Goal: Information Seeking & Learning: Learn about a topic

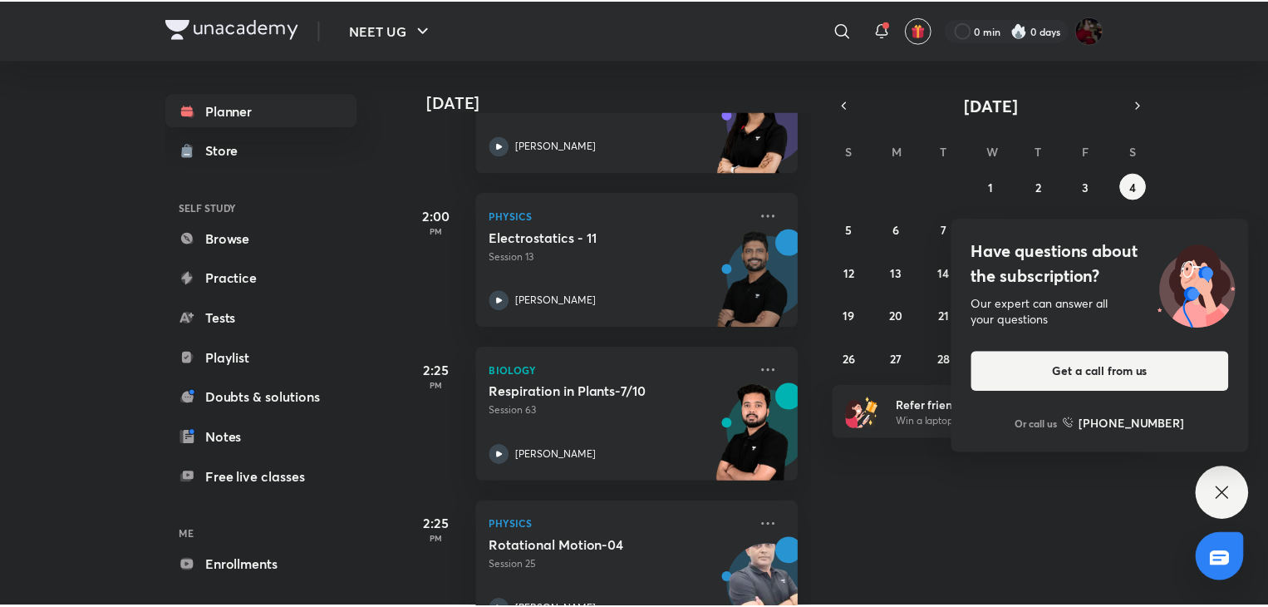
scroll to position [2028, 0]
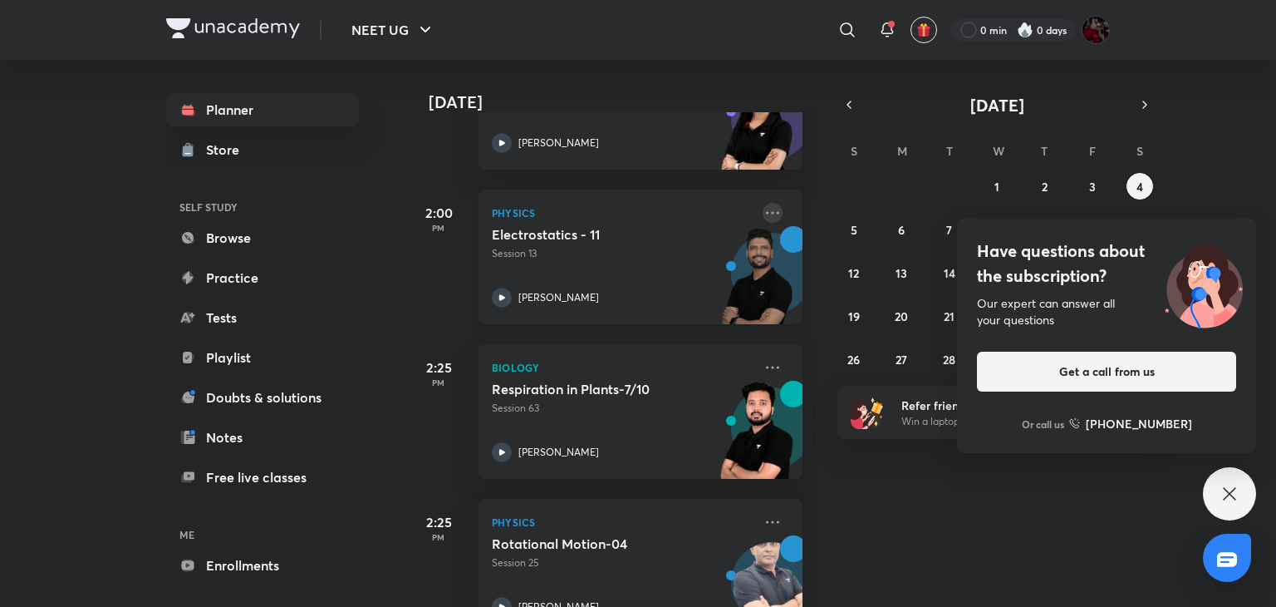
click at [763, 210] on icon at bounding box center [773, 213] width 20 height 20
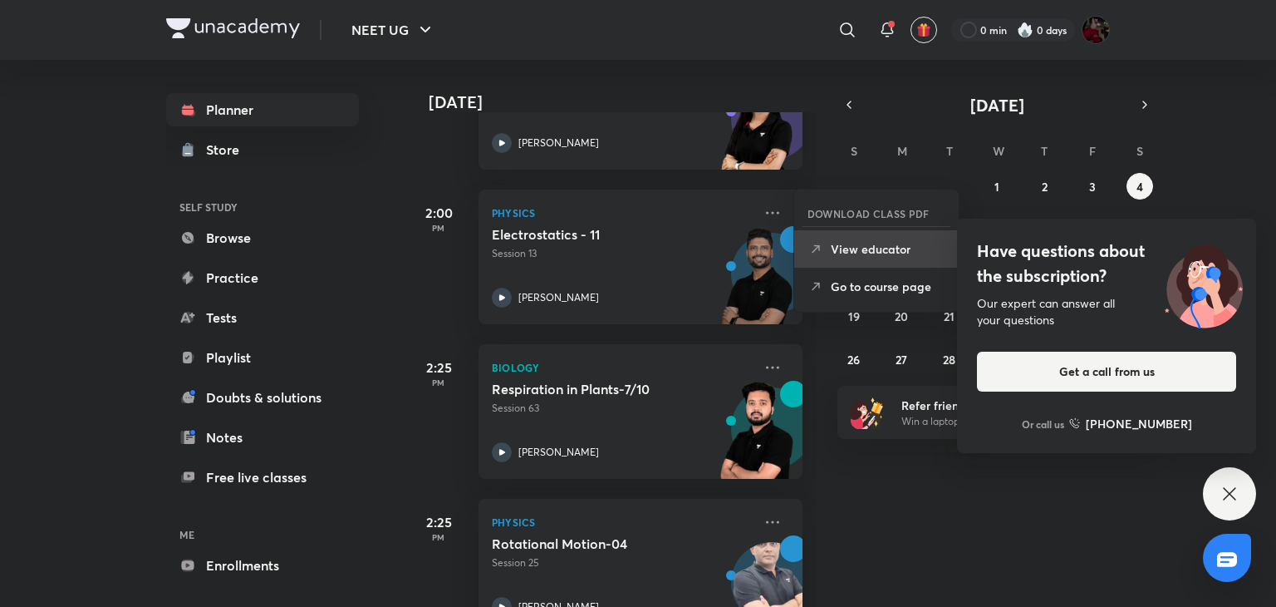
click at [824, 248] on li "View educator" at bounding box center [876, 248] width 165 height 37
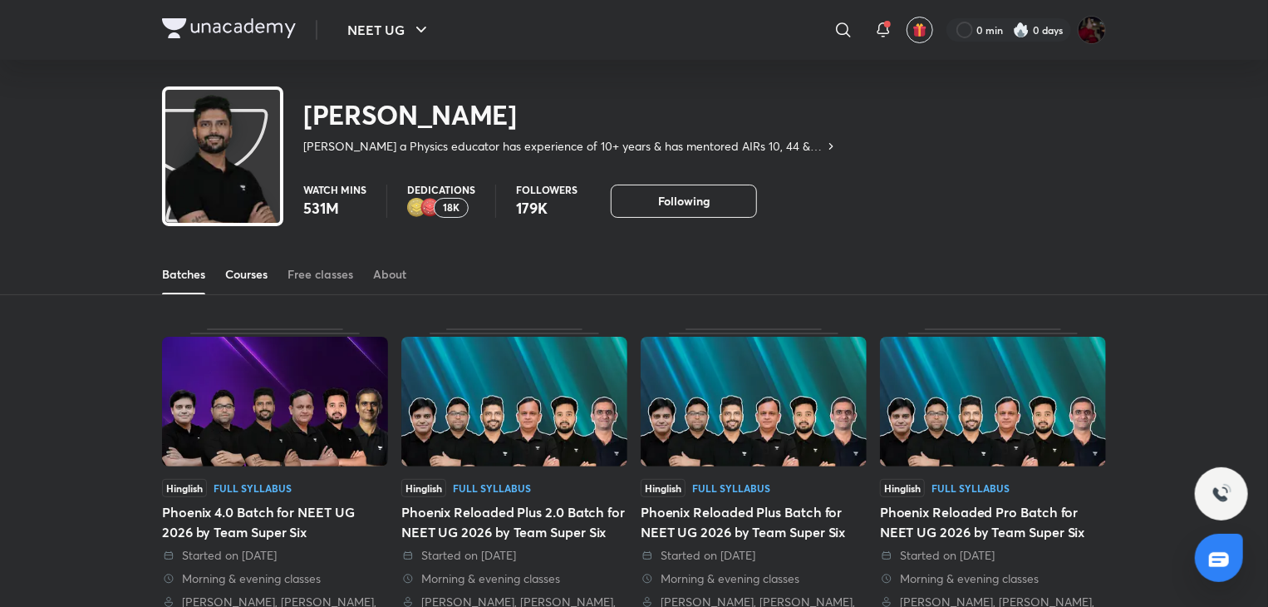
click at [249, 274] on div "Courses" at bounding box center [246, 274] width 42 height 17
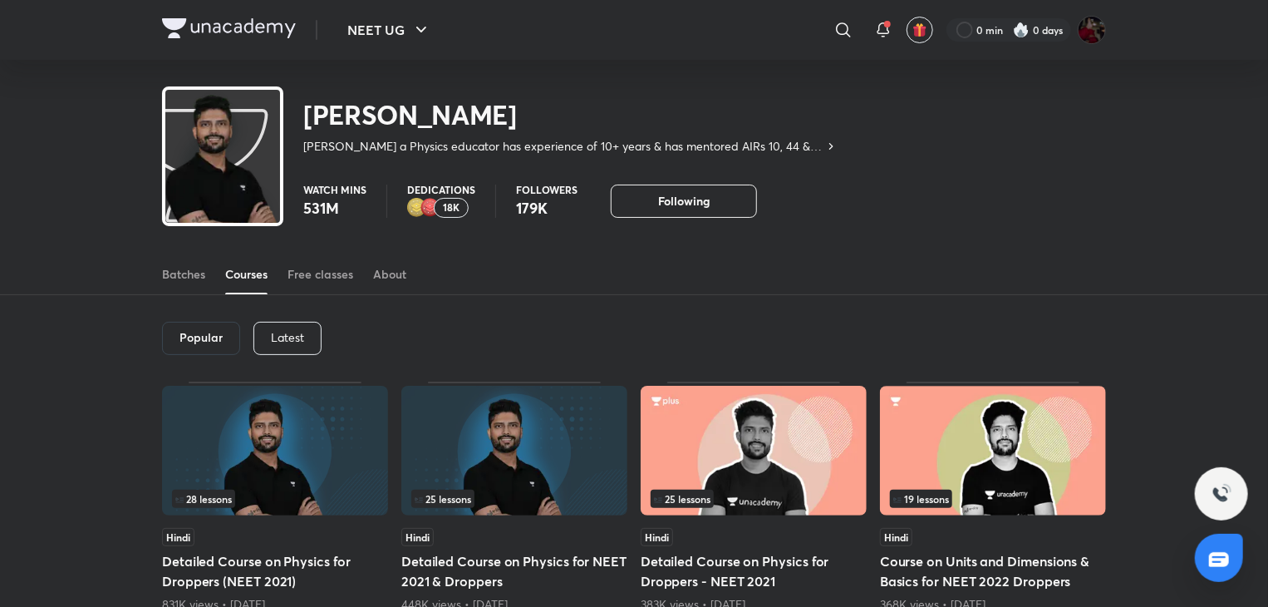
click at [269, 333] on div "Latest" at bounding box center [287, 338] width 68 height 33
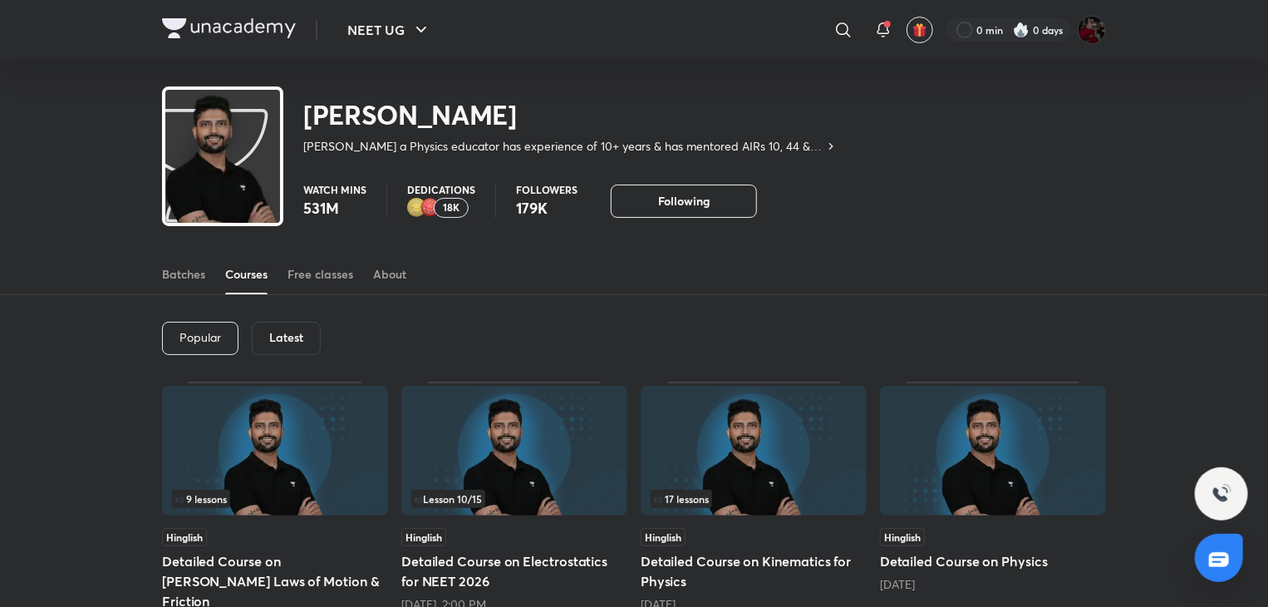
click at [315, 488] on img at bounding box center [275, 451] width 226 height 130
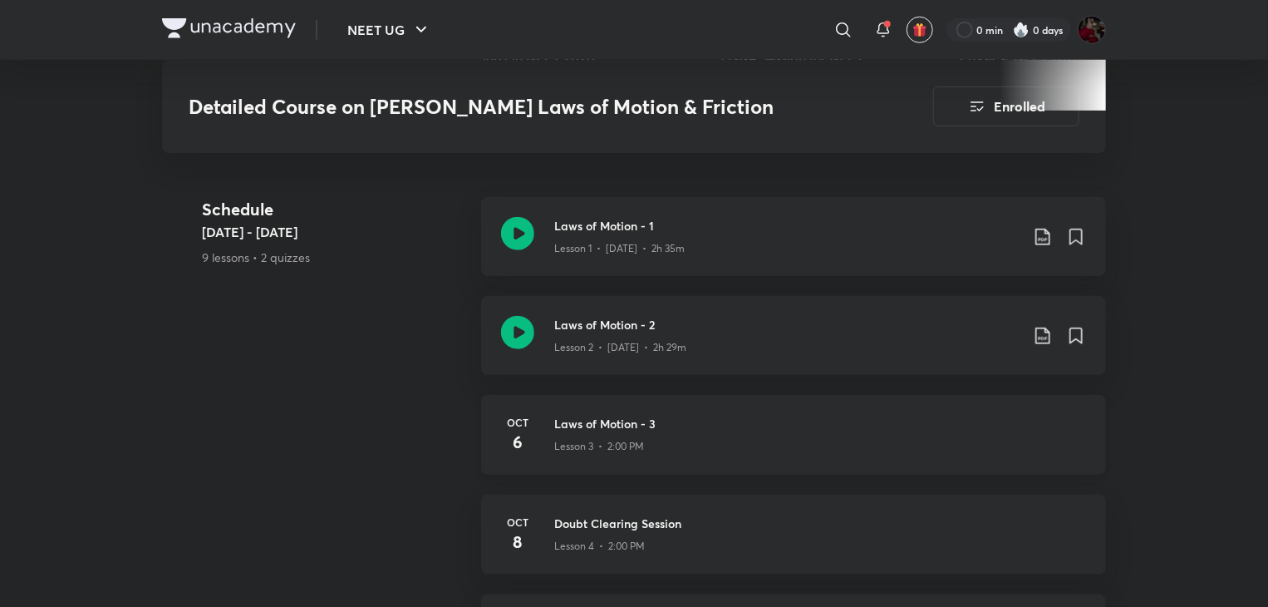
scroll to position [696, 0]
click at [512, 218] on icon at bounding box center [517, 234] width 33 height 33
click at [520, 218] on icon at bounding box center [517, 234] width 33 height 33
